Goal: Contribute content: Contribute content

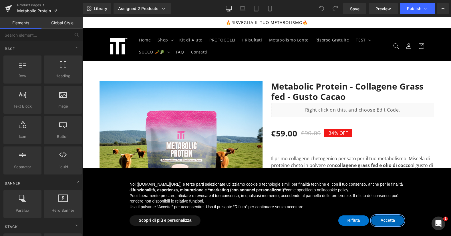
click at [390, 222] on button "Accetta" at bounding box center [388, 221] width 33 height 10
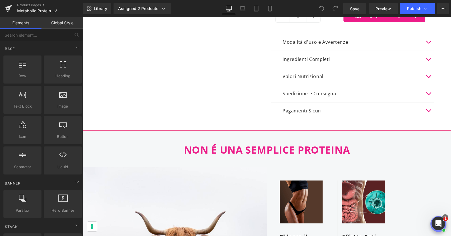
scroll to position [363, 0]
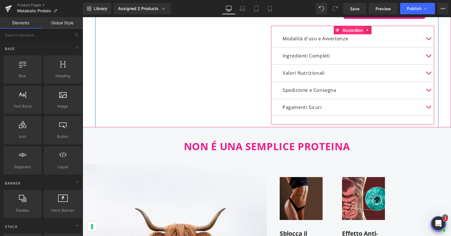
click at [358, 32] on span "Accordion" at bounding box center [352, 30] width 23 height 9
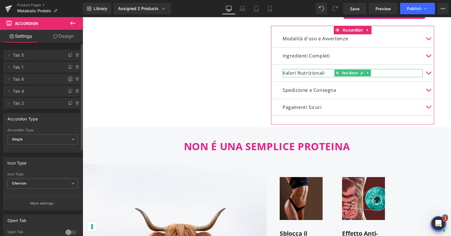
click at [70, 80] on icon at bounding box center [71, 78] width 2 height 3
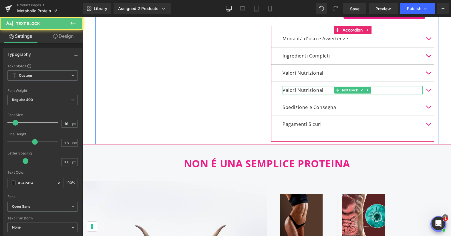
click at [324, 90] on p "Valori Nutrizionali" at bounding box center [353, 90] width 140 height 8
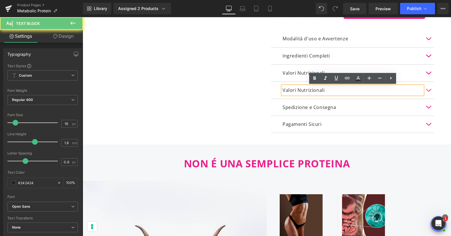
click at [324, 90] on p "Valori Nutrizionali" at bounding box center [353, 90] width 140 height 8
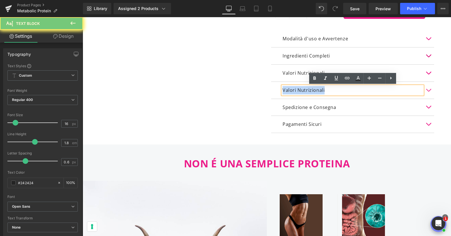
click at [324, 90] on p "Valori Nutrizionali" at bounding box center [353, 90] width 140 height 8
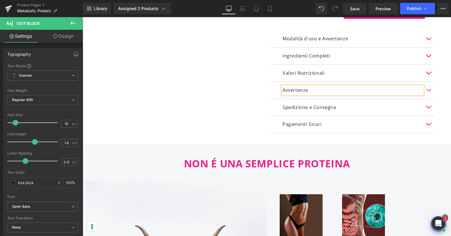
click at [429, 92] on span "button" at bounding box center [429, 92] width 0 height 0
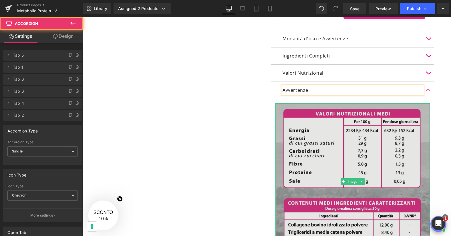
click at [357, 127] on img at bounding box center [353, 181] width 155 height 157
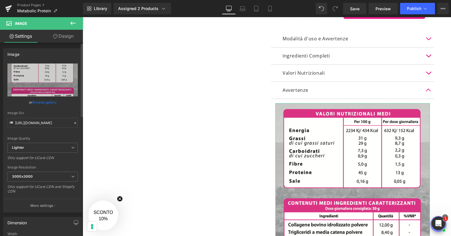
click at [47, 101] on link "Browse gallery" at bounding box center [44, 102] width 24 height 10
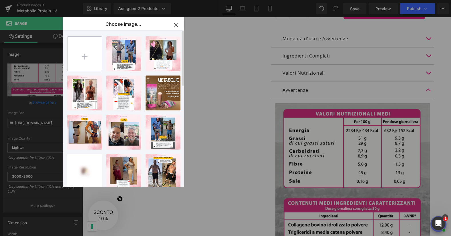
click at [0, 0] on input "file" at bounding box center [0, 0] width 0 height 0
type input "C:\fakepath\Screenshot 2025-08-28 alle 13.43.31.png"
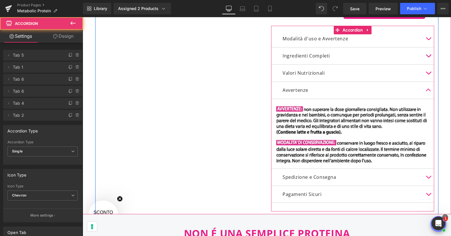
click at [429, 92] on span "button" at bounding box center [429, 92] width 0 height 0
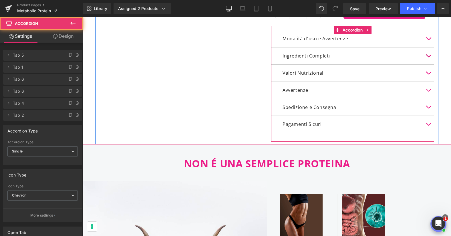
click at [428, 54] on button "button" at bounding box center [428, 56] width 11 height 17
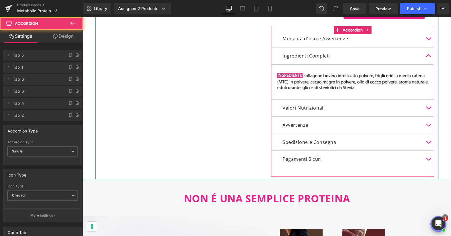
click at [428, 54] on button "button" at bounding box center [428, 56] width 11 height 17
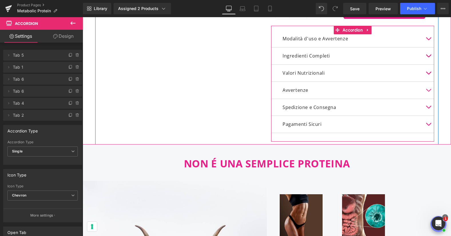
click at [429, 92] on span "button" at bounding box center [429, 92] width 0 height 0
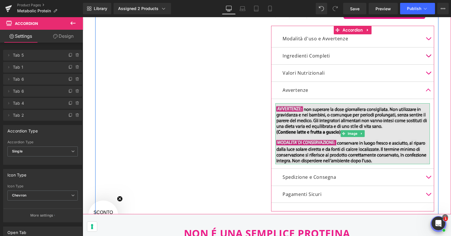
click at [320, 124] on img at bounding box center [353, 133] width 155 height 61
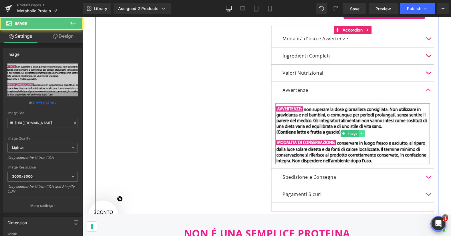
click at [361, 133] on icon at bounding box center [361, 134] width 1 height 2
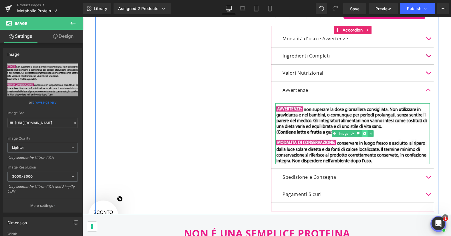
click at [364, 133] on icon at bounding box center [364, 133] width 3 height 3
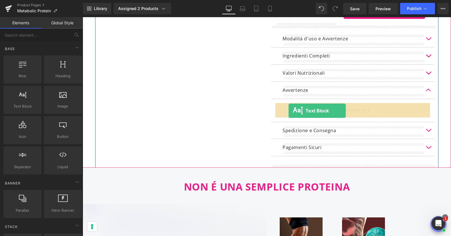
drag, startPoint x: 114, startPoint y: 113, endPoint x: 289, endPoint y: 111, distance: 174.3
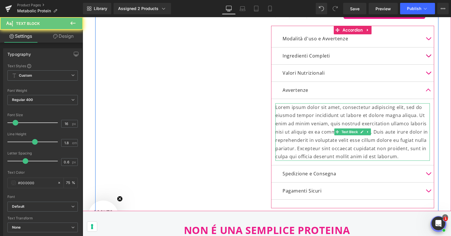
click at [296, 120] on p "Lorem ipsum dolor sit amet, consectetur adipiscing elit, sed do eiusmod tempor …" at bounding box center [353, 132] width 155 height 58
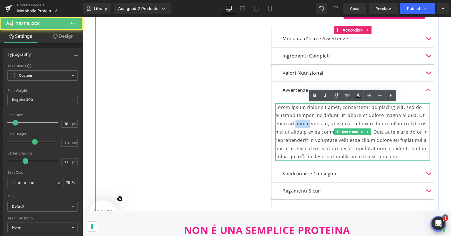
click at [296, 120] on p "Lorem ipsum dolor sit amet, consectetur adipiscing elit, sed do eiusmod tempor …" at bounding box center [353, 132] width 155 height 58
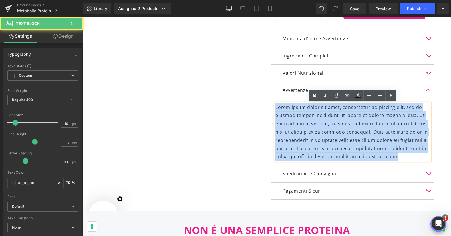
click at [296, 120] on p "Lorem ipsum dolor sit amet, consectetur adipiscing elit, sed do eiusmod tempor …" at bounding box center [353, 132] width 155 height 58
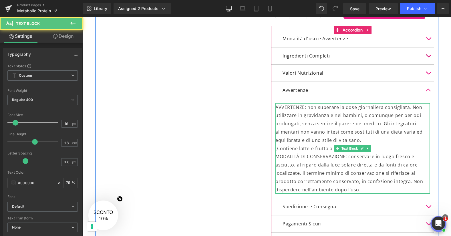
click at [319, 116] on p "AVVERTENZE: non superare la dose giornaliera consigliata. Non utilizzare in gra…" at bounding box center [353, 123] width 155 height 41
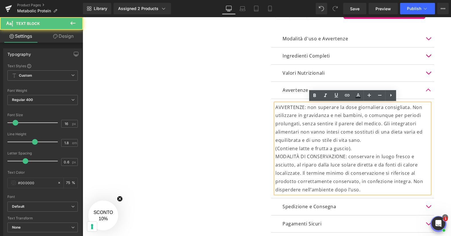
click at [361, 146] on p "(Contiene latte e frutta a guscio)." at bounding box center [353, 149] width 155 height 8
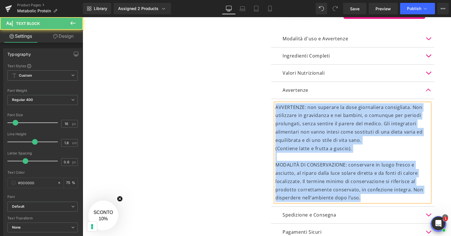
drag, startPoint x: 370, startPoint y: 200, endPoint x: 272, endPoint y: 108, distance: 135.1
click at [272, 108] on article "AVVERTENZE: non superare la dose giornaliera consigliata. Non utilizzare in gra…" at bounding box center [352, 153] width 163 height 108
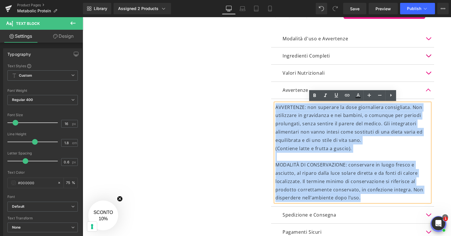
copy div "AVVERTENZE: non superare la dose giornaliera consigliata. Non utilizzare in gra…"
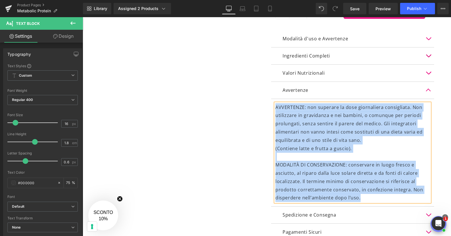
click at [358, 106] on p "AVVERTENZE: non superare la dose giornaliera consigliata. Non utilizzare in gra…" at bounding box center [353, 123] width 155 height 41
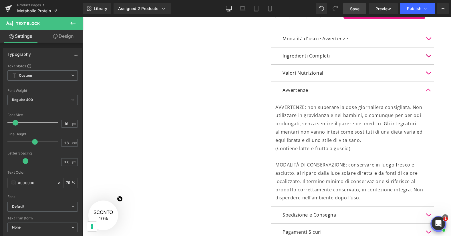
click at [357, 12] on link "Save" at bounding box center [354, 8] width 23 height 11
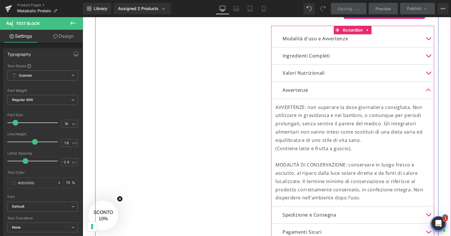
click at [428, 88] on button "button" at bounding box center [428, 90] width 11 height 17
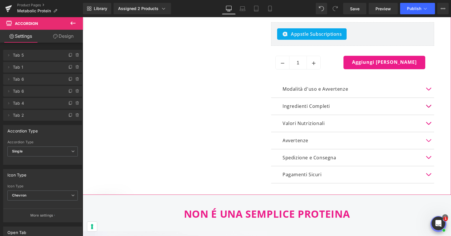
scroll to position [313, 0]
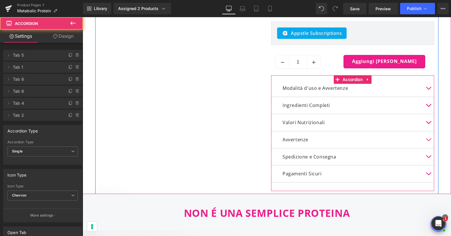
click at [429, 104] on button "button" at bounding box center [428, 105] width 11 height 17
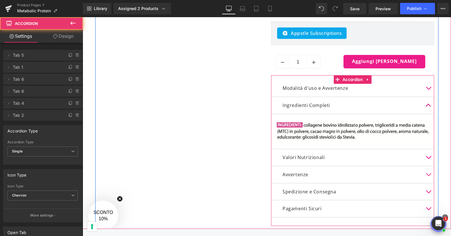
click at [429, 104] on button "button" at bounding box center [428, 105] width 11 height 17
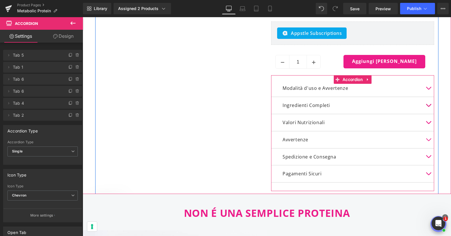
click at [430, 138] on button "button" at bounding box center [428, 139] width 11 height 17
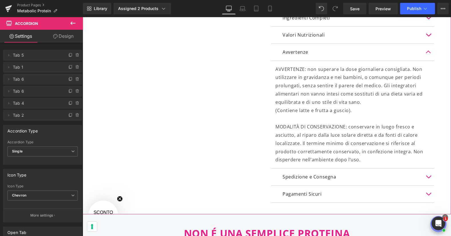
scroll to position [401, 0]
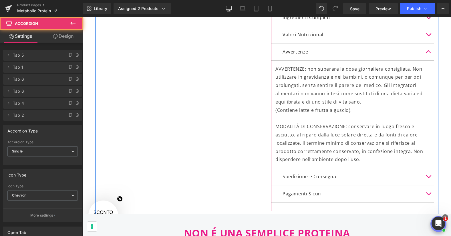
click at [429, 52] on button "button" at bounding box center [428, 52] width 11 height 17
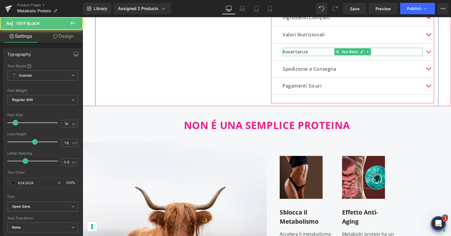
click at [312, 52] on p "Avvertenze" at bounding box center [353, 52] width 140 height 8
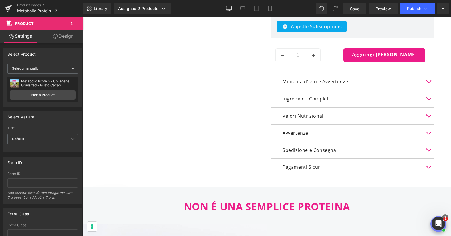
scroll to position [319, 0]
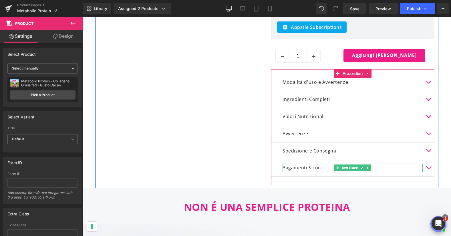
click at [399, 168] on p "Pagamenti Sicuri" at bounding box center [353, 168] width 140 height 8
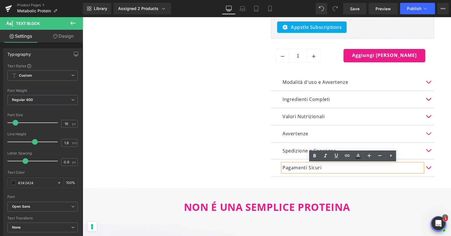
click at [272, 166] on div "Pagamenti Sicuri Text Block" at bounding box center [352, 167] width 163 height 17
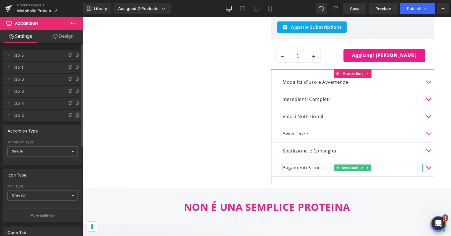
click at [75, 114] on icon at bounding box center [77, 115] width 5 height 5
click at [70, 115] on button "Delete" at bounding box center [71, 115] width 18 height 7
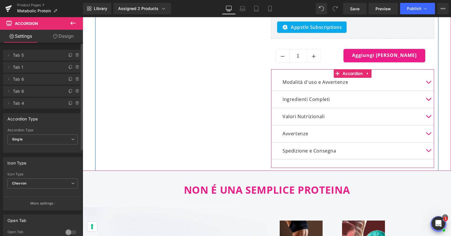
click at [429, 135] on span "button" at bounding box center [429, 135] width 0 height 0
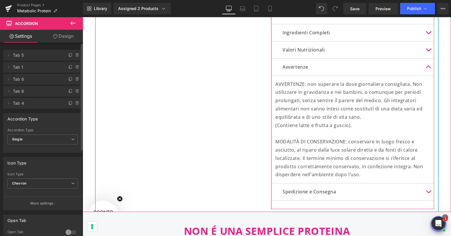
scroll to position [390, 0]
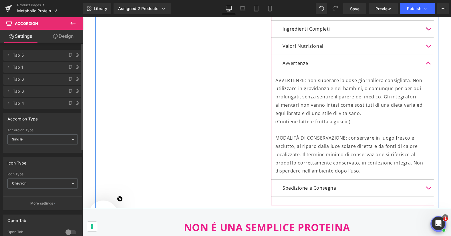
click at [429, 65] on span "button" at bounding box center [429, 65] width 0 height 0
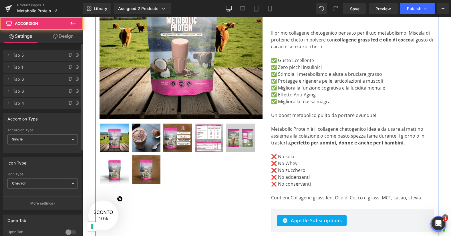
scroll to position [0, 0]
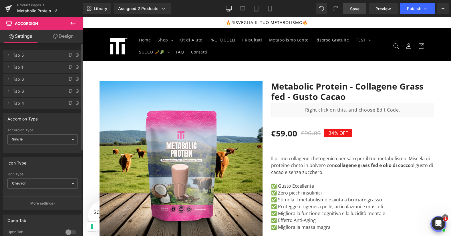
click at [356, 9] on span "Save" at bounding box center [354, 9] width 9 height 6
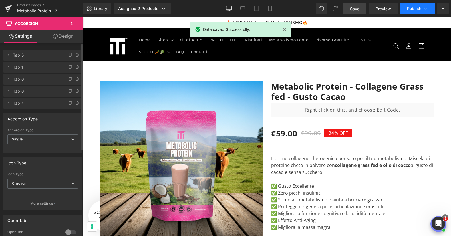
click at [424, 7] on icon at bounding box center [426, 9] width 6 height 6
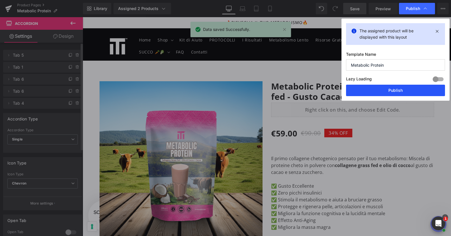
click at [404, 93] on button "Publish" at bounding box center [395, 90] width 99 height 11
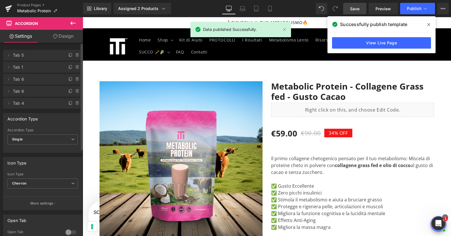
click at [430, 23] on icon at bounding box center [429, 24] width 3 height 5
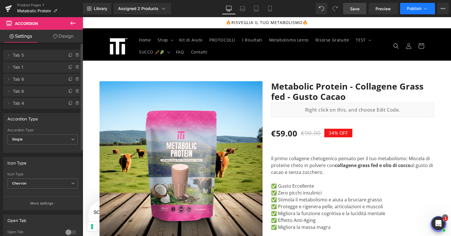
click at [422, 5] on button "Publish" at bounding box center [417, 8] width 35 height 11
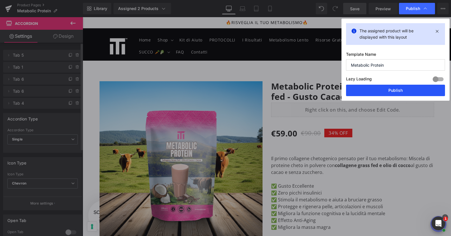
click at [396, 90] on button "Publish" at bounding box center [395, 90] width 99 height 11
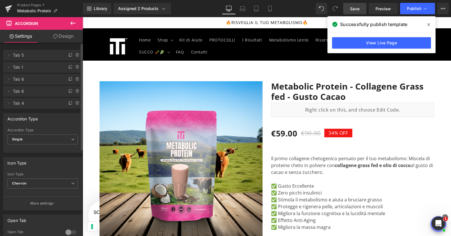
click at [430, 24] on icon at bounding box center [429, 24] width 3 height 5
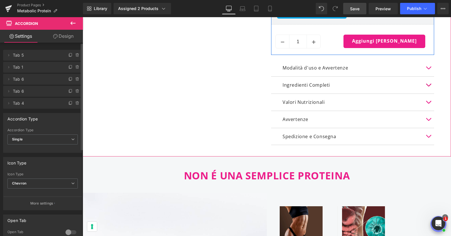
scroll to position [335, 0]
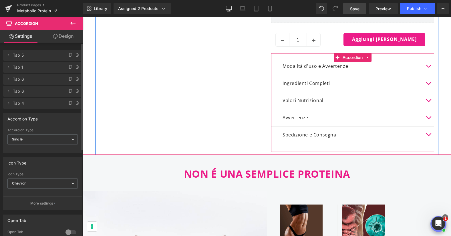
click at [429, 119] on span "button" at bounding box center [429, 119] width 0 height 0
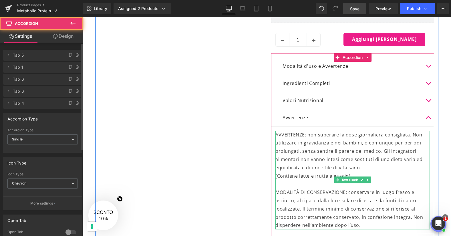
click at [346, 182] on span "Text Block" at bounding box center [350, 180] width 19 height 7
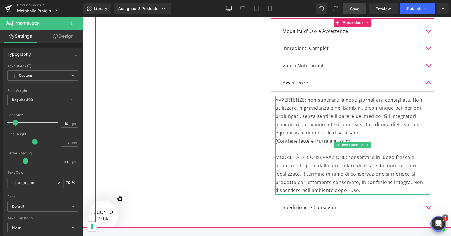
scroll to position [382, 0]
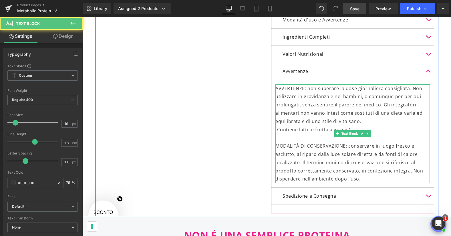
click at [352, 176] on p "MODALITÀ DI CONSERVAZIONE: conservare in luogo fresco e asciutto, al riparo dal…" at bounding box center [353, 162] width 155 height 41
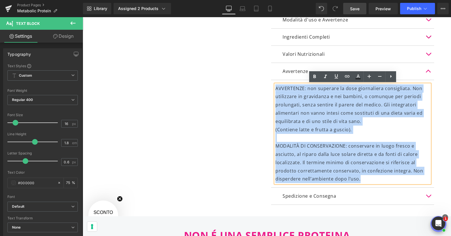
drag, startPoint x: 362, startPoint y: 180, endPoint x: 258, endPoint y: 88, distance: 138.9
copy div "AVVERTENZE: non superare la dose giornaliera consigliata. Non utilizzare in gra…"
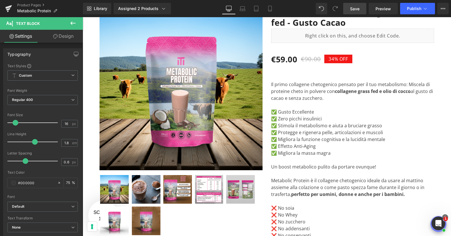
scroll to position [24, 0]
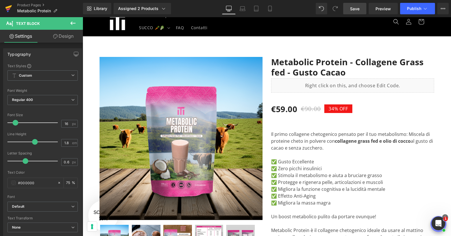
click at [3, 8] on link at bounding box center [8, 8] width 17 height 17
click at [8, 6] on icon at bounding box center [8, 7] width 7 height 4
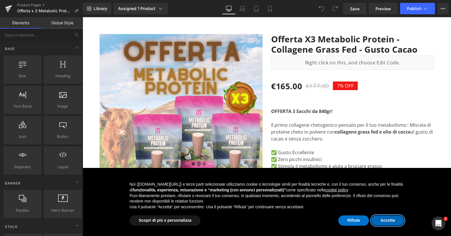
click at [393, 218] on button "Accetta" at bounding box center [388, 221] width 33 height 10
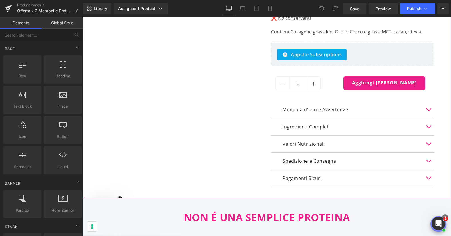
scroll to position [325, 0]
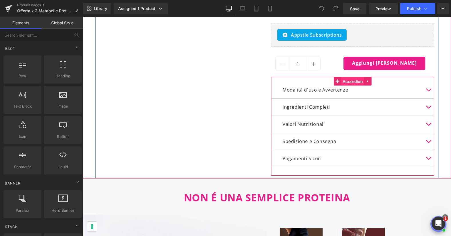
click at [356, 82] on span "Accordion" at bounding box center [352, 81] width 23 height 9
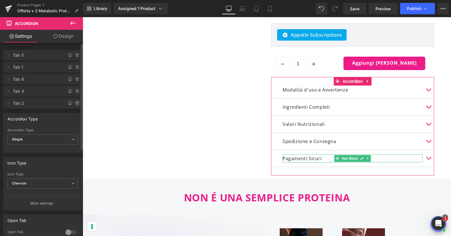
click at [76, 104] on icon at bounding box center [77, 103] width 2 height 3
click at [70, 104] on button "Delete" at bounding box center [71, 103] width 18 height 7
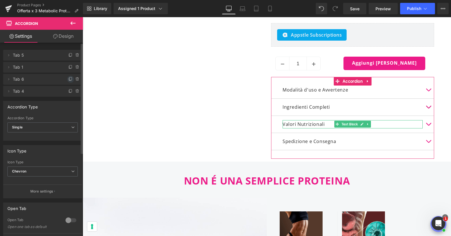
click at [68, 80] on icon at bounding box center [70, 79] width 5 height 5
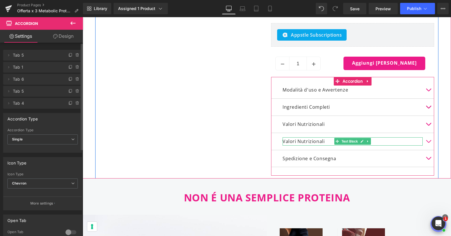
click at [300, 141] on p "Valori Nutrizionali" at bounding box center [353, 141] width 140 height 8
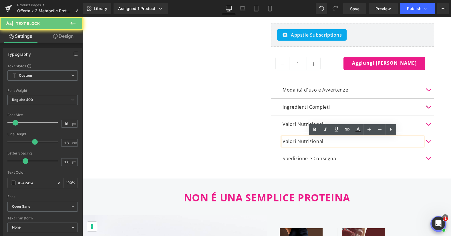
click at [306, 141] on p "Valori Nutrizionali" at bounding box center [353, 141] width 140 height 8
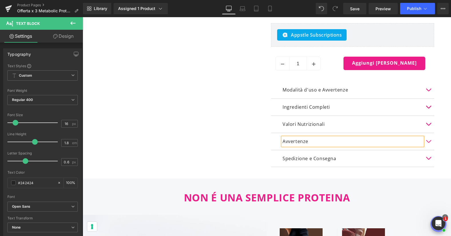
click at [431, 142] on button "button" at bounding box center [428, 141] width 11 height 17
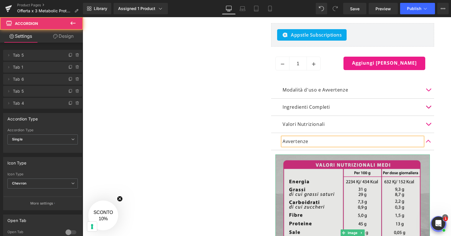
click at [368, 173] on img at bounding box center [353, 233] width 155 height 157
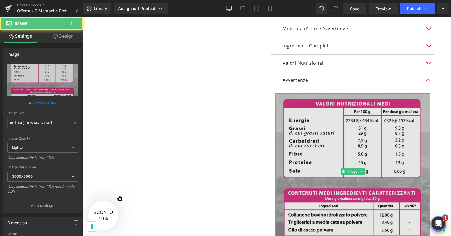
scroll to position [394, 0]
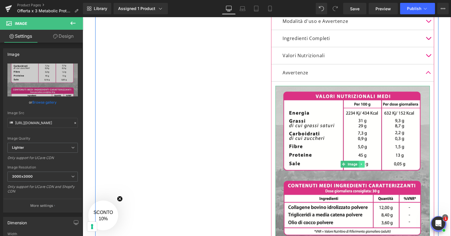
click at [362, 166] on icon at bounding box center [361, 164] width 3 height 3
click at [365, 165] on icon at bounding box center [364, 164] width 3 height 3
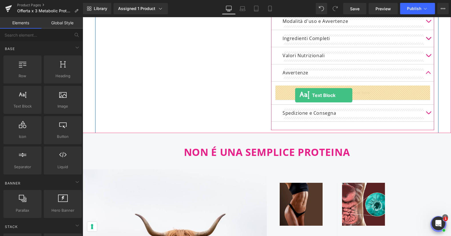
drag, startPoint x: 110, startPoint y: 113, endPoint x: 295, endPoint y: 95, distance: 185.8
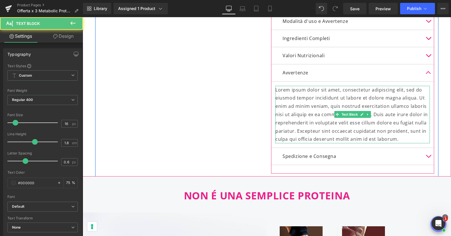
click at [311, 111] on p "Lorem ipsum dolor sit amet, consectetur adipiscing elit, sed do eiusmod tempor …" at bounding box center [353, 115] width 155 height 58
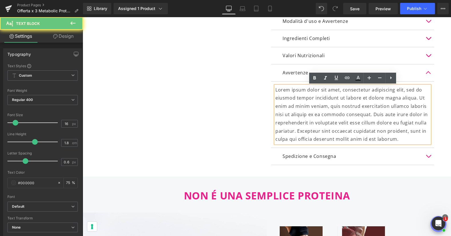
click at [311, 111] on p "Lorem ipsum dolor sit amet, consectetur adipiscing elit, sed do eiusmod tempor …" at bounding box center [353, 115] width 155 height 58
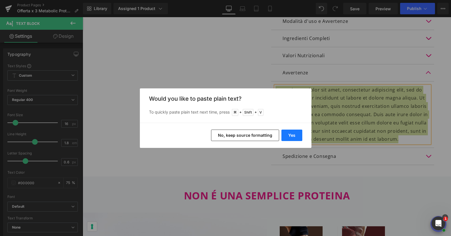
click at [0, 0] on button "Yes" at bounding box center [0, 0] width 0 height 0
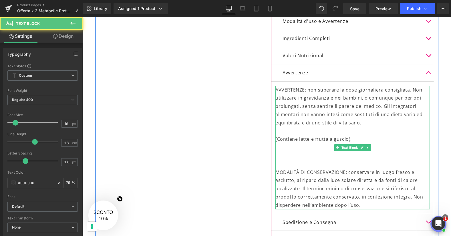
click at [305, 157] on p at bounding box center [353, 156] width 155 height 8
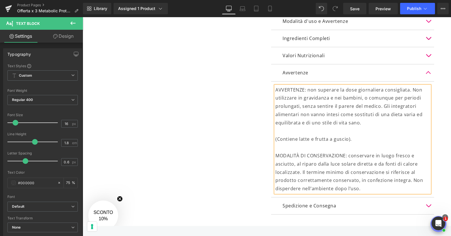
click at [296, 133] on p at bounding box center [353, 131] width 155 height 8
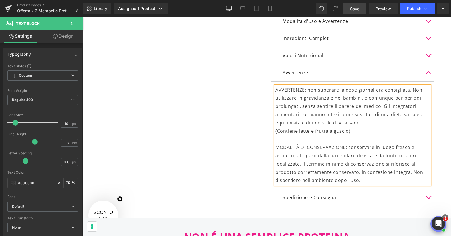
click at [360, 11] on span "Save" at bounding box center [354, 9] width 9 height 6
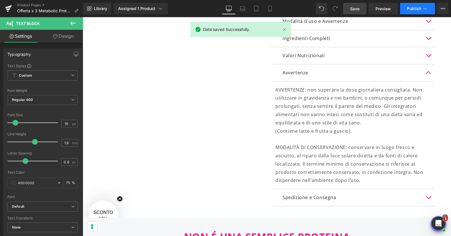
click at [420, 7] on span "Publish" at bounding box center [414, 8] width 14 height 5
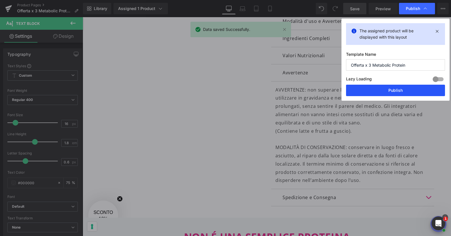
click at [0, 0] on button "Publish" at bounding box center [0, 0] width 0 height 0
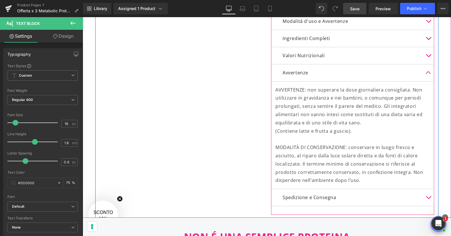
click at [429, 74] on button "button" at bounding box center [428, 72] width 11 height 17
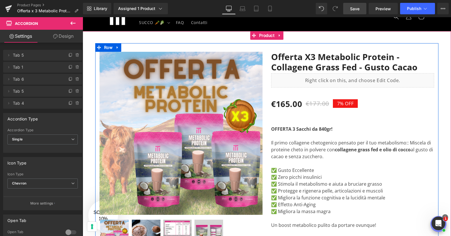
scroll to position [0, 0]
